Goal: Information Seeking & Learning: Learn about a topic

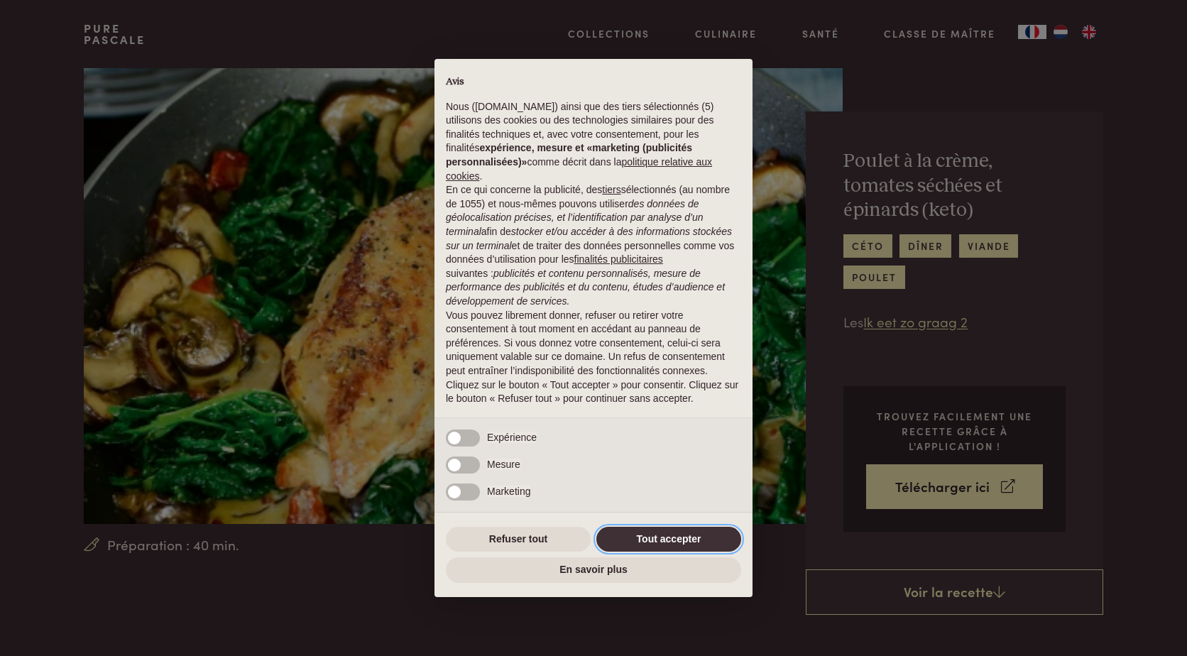
click at [650, 537] on button "Tout accepter" at bounding box center [668, 540] width 145 height 26
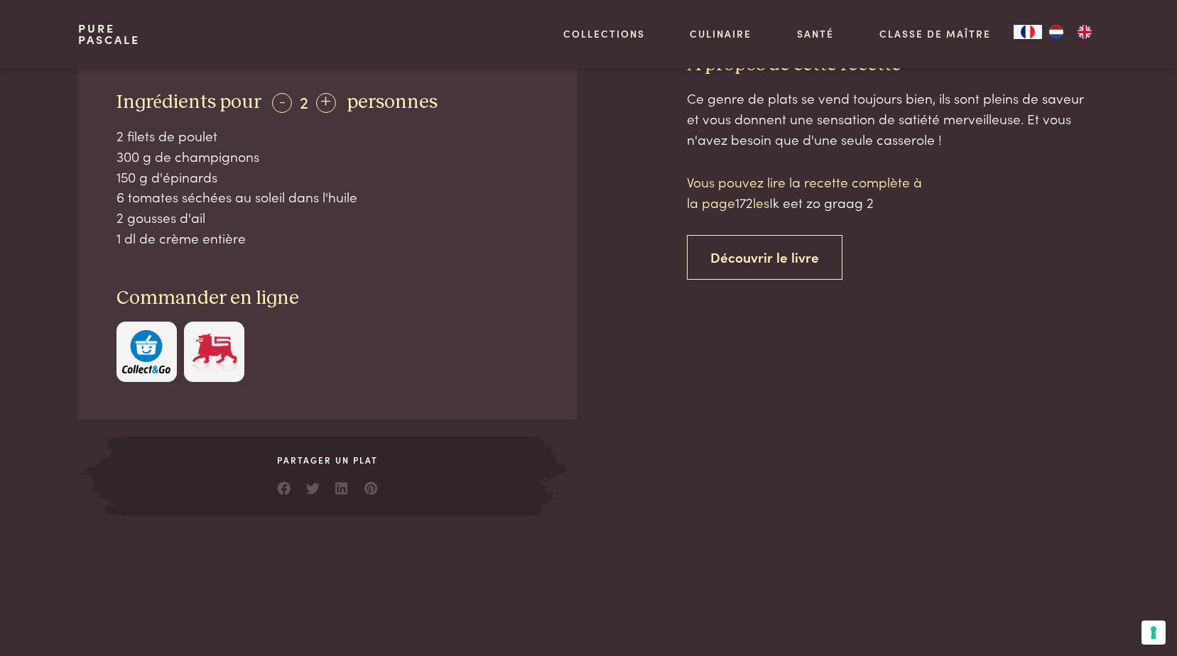
scroll to position [355, 0]
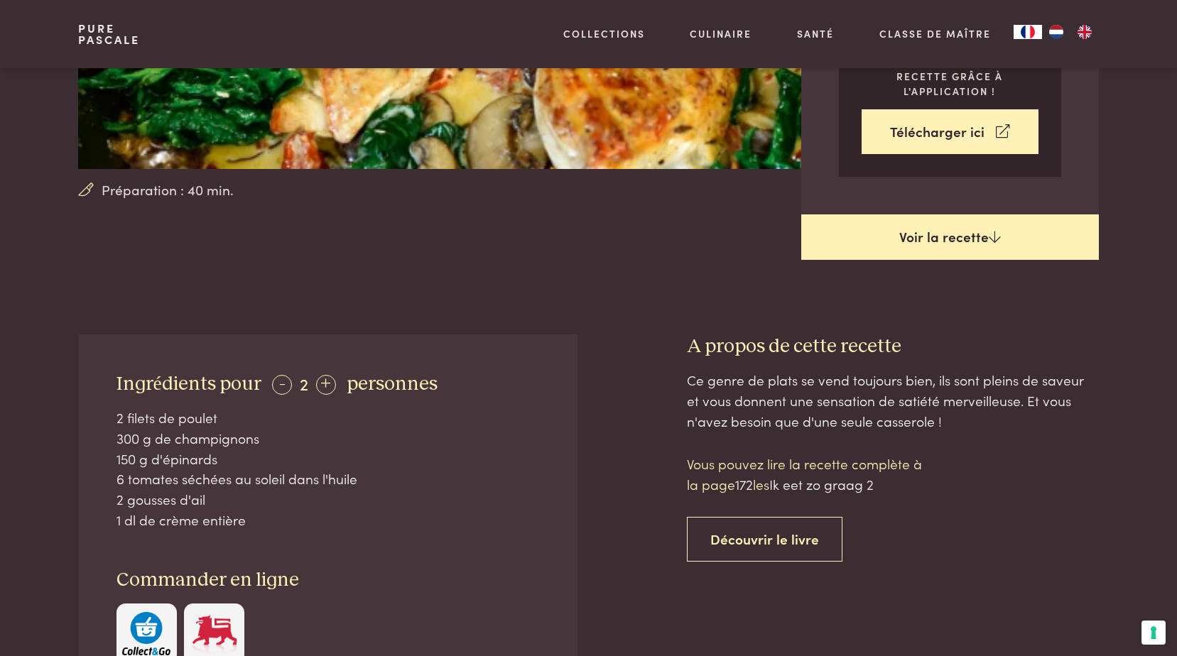
click at [944, 214] on link "Voir la recette" at bounding box center [950, 236] width 298 height 45
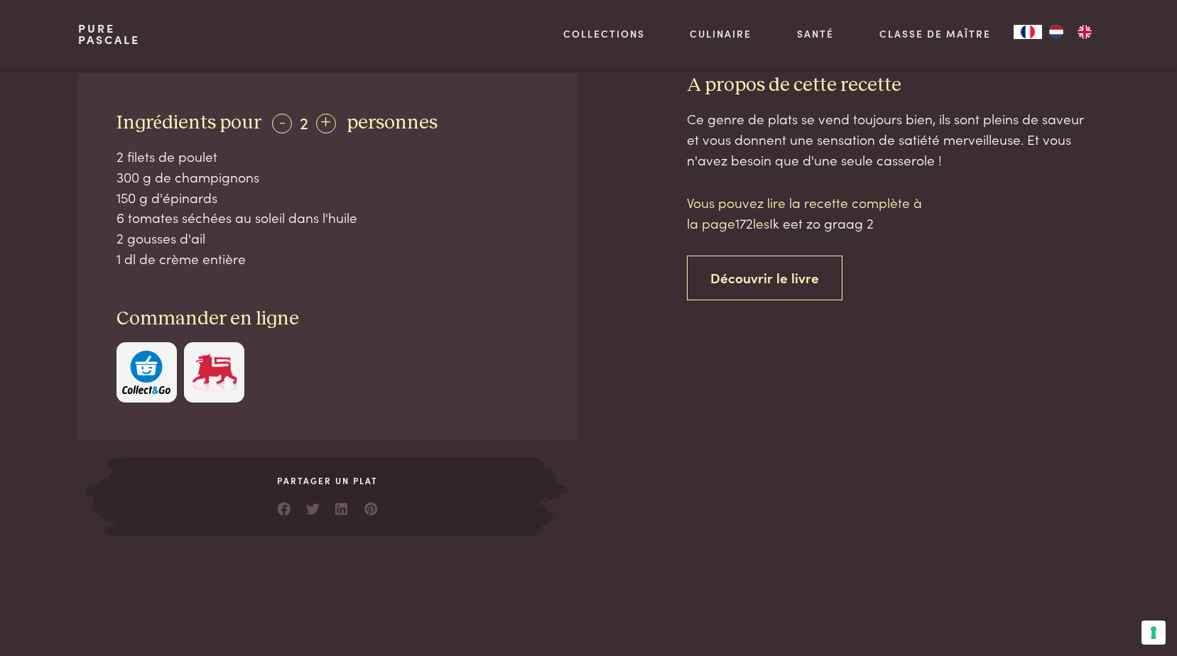
scroll to position [665, 0]
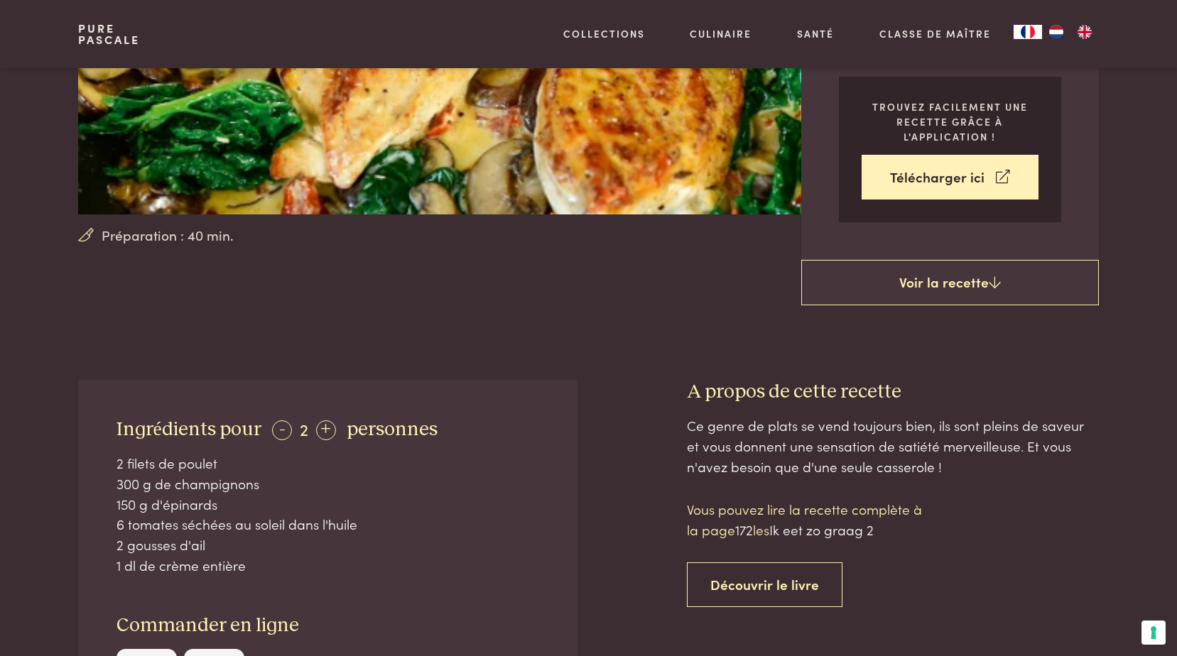
scroll to position [26, 0]
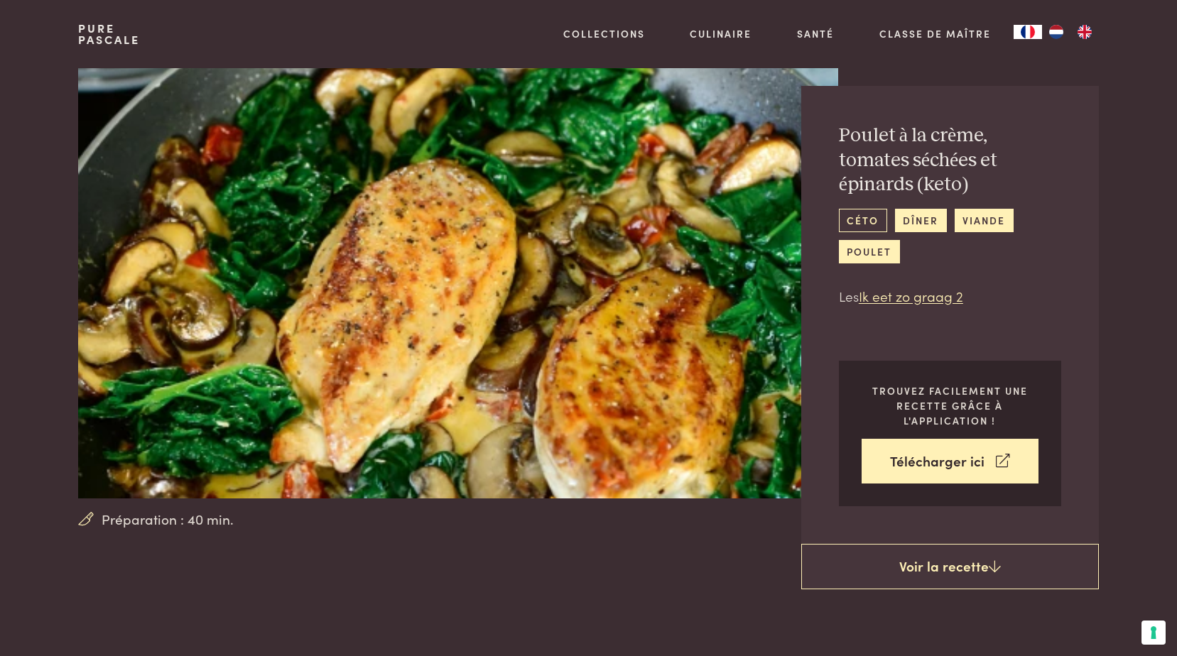
click at [866, 209] on link "céto" at bounding box center [863, 220] width 48 height 23
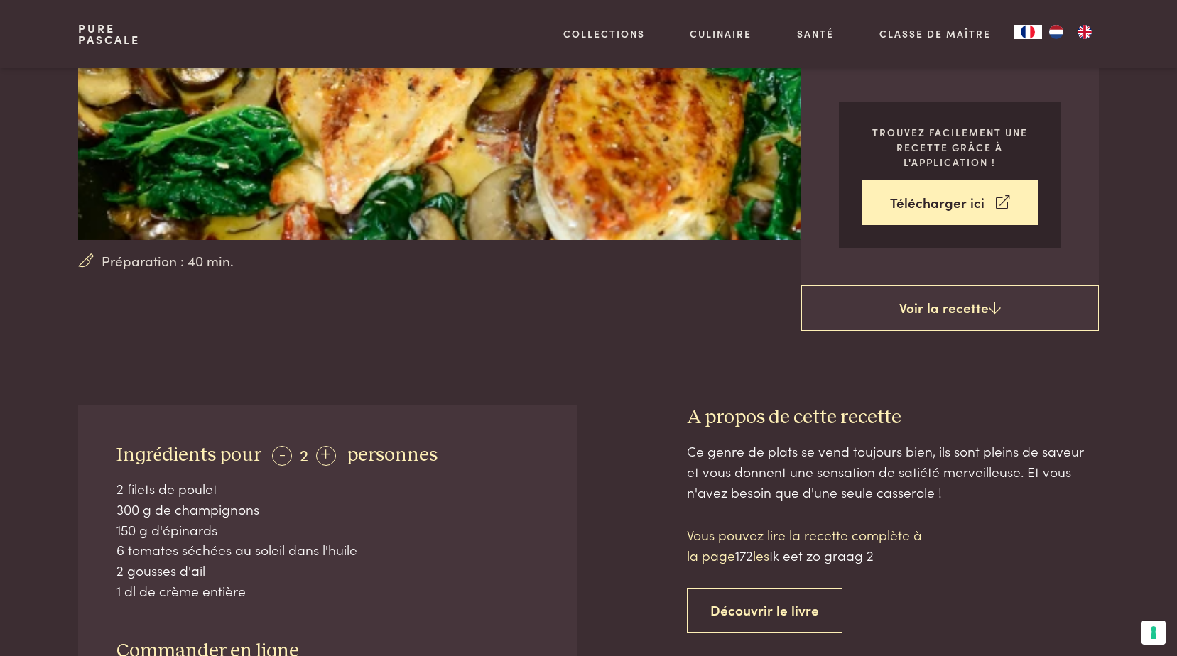
scroll to position [0, 0]
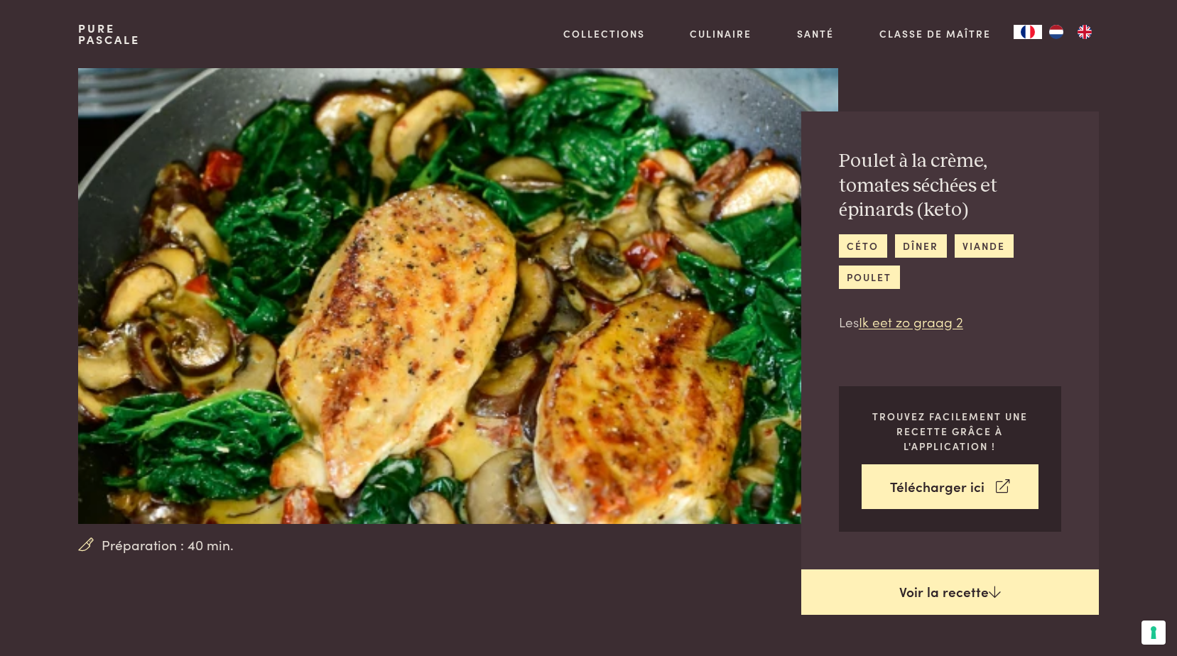
click at [937, 569] on link "Voir la recette" at bounding box center [950, 591] width 298 height 45
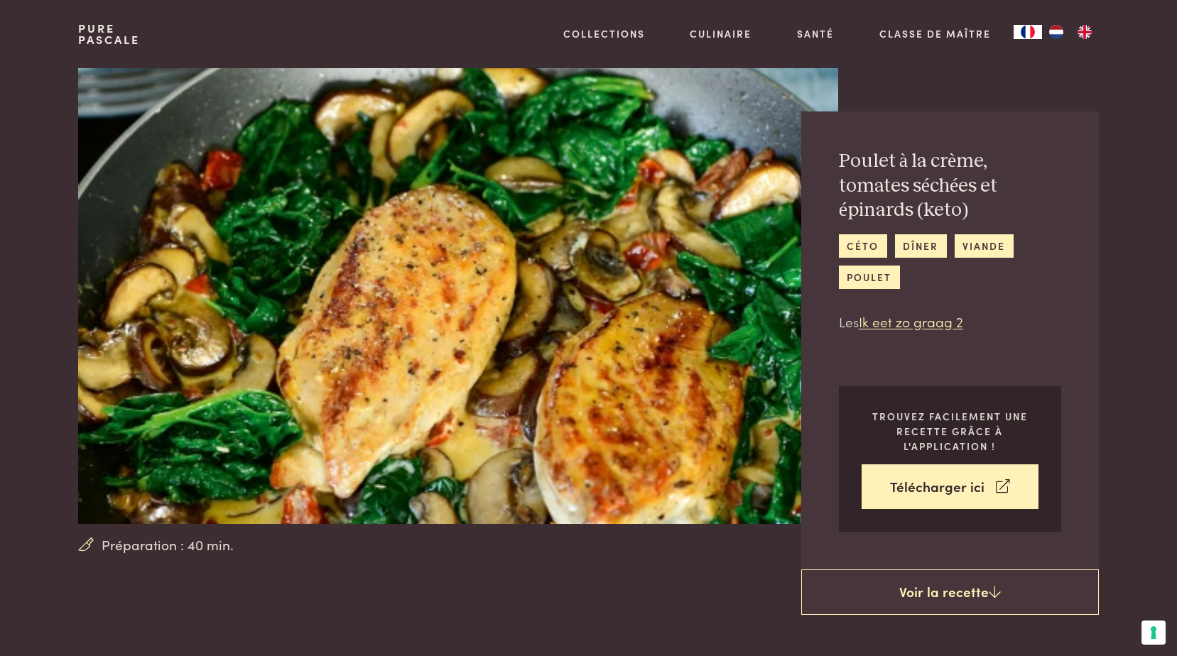
scroll to position [665, 0]
